Goal: Task Accomplishment & Management: Manage account settings

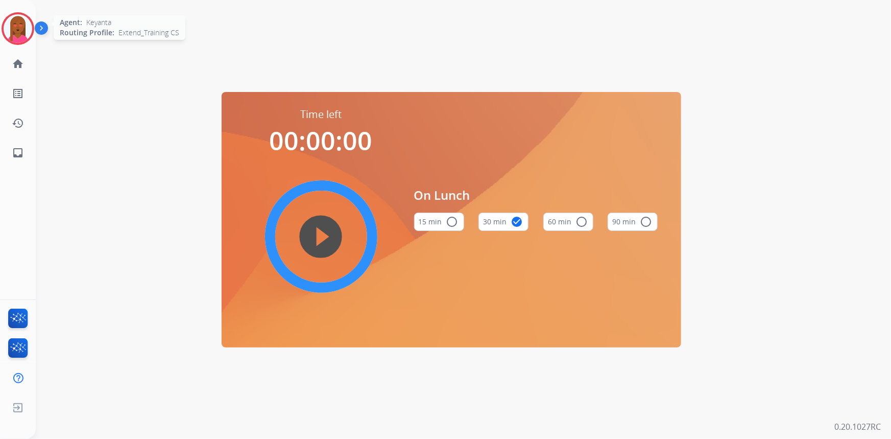
click at [23, 29] on img at bounding box center [18, 28] width 29 height 29
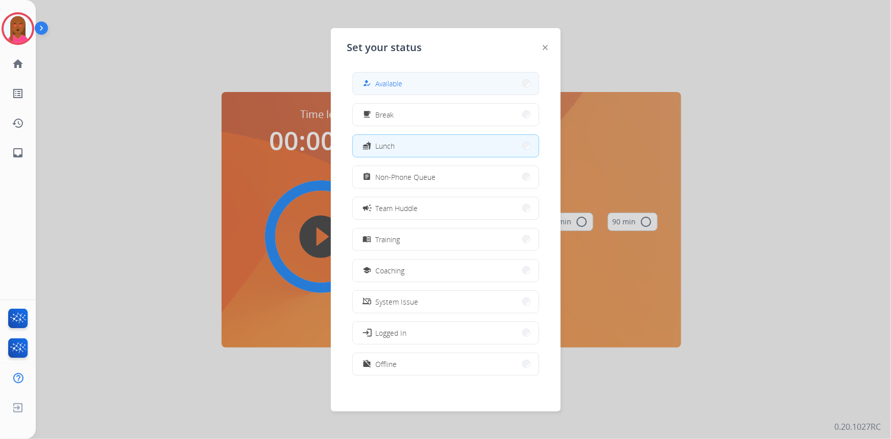
click at [383, 82] on span "Available" at bounding box center [389, 83] width 27 height 11
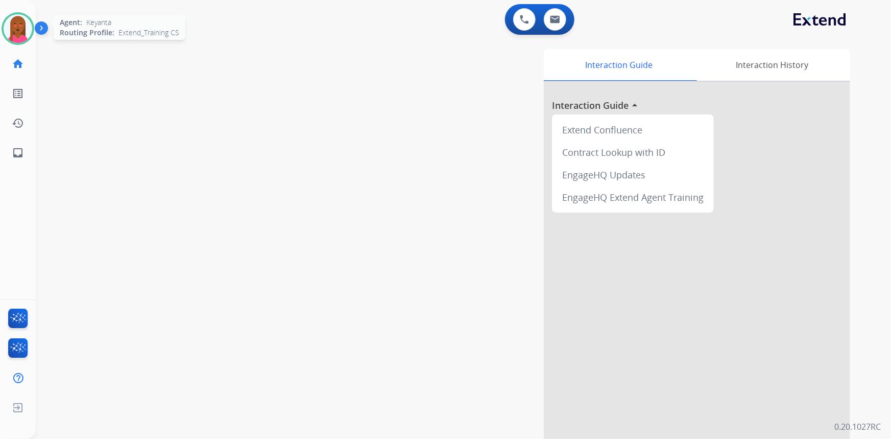
click at [27, 31] on img at bounding box center [18, 28] width 29 height 29
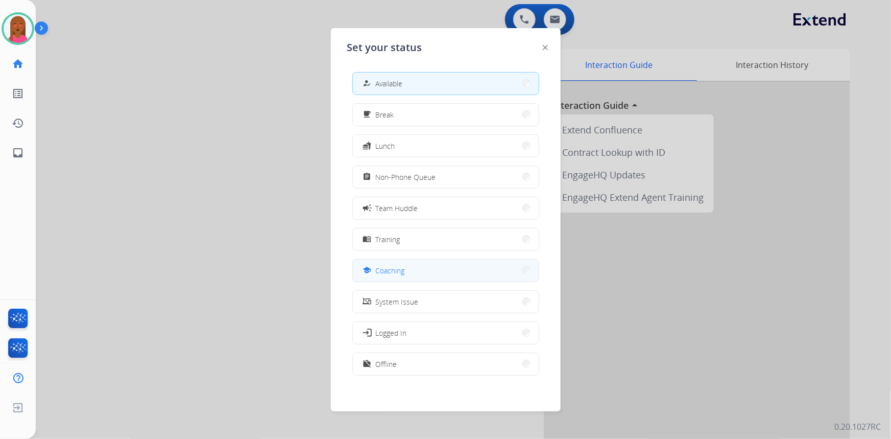
click at [450, 272] on button "school Coaching" at bounding box center [446, 270] width 186 height 22
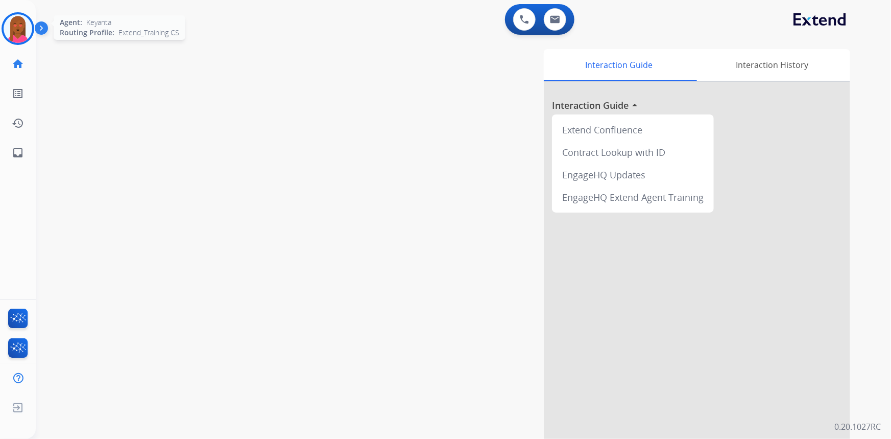
click at [20, 34] on img at bounding box center [18, 28] width 29 height 29
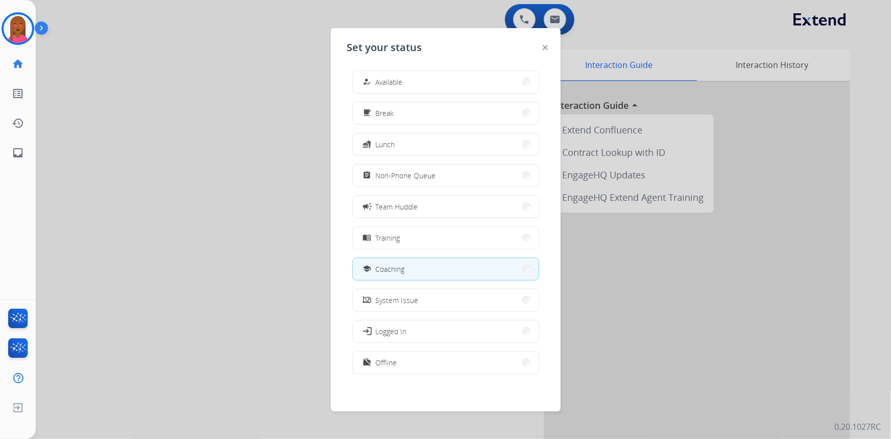
scroll to position [3, 0]
click at [388, 360] on span "Offline" at bounding box center [386, 361] width 21 height 11
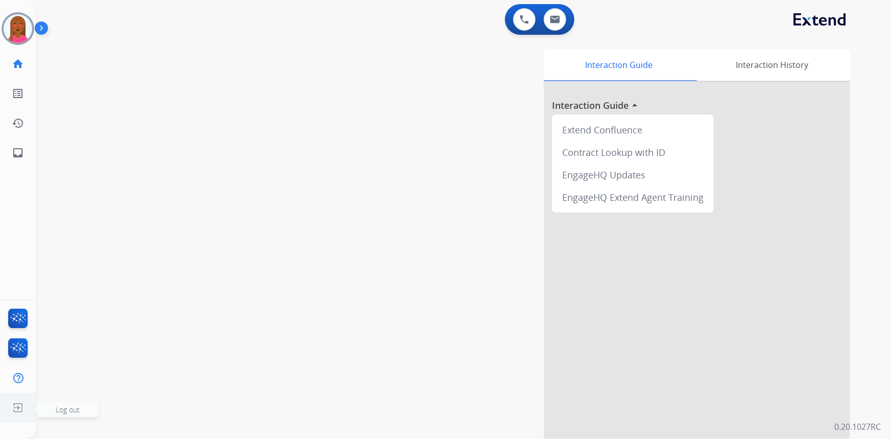
click at [52, 409] on span "Log out" at bounding box center [67, 409] width 61 height 15
